Goal: Task Accomplishment & Management: Complete application form

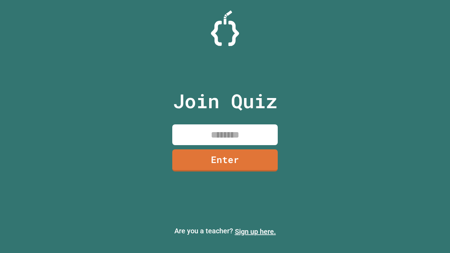
click at [255, 232] on link "Sign up here." at bounding box center [255, 231] width 41 height 8
